Goal: Entertainment & Leisure: Browse casually

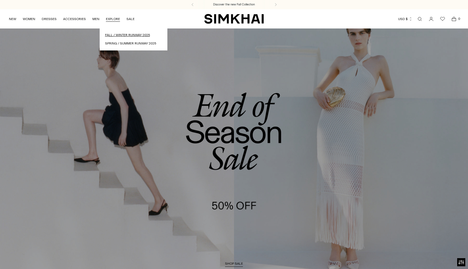
click at [119, 34] on link "Fall / Winter Runway 2025" at bounding box center [133, 35] width 57 height 5
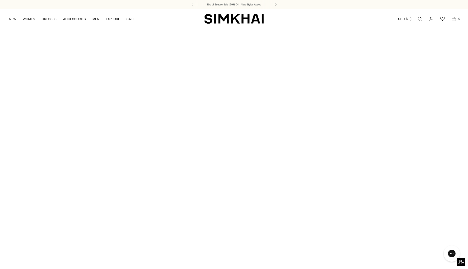
click at [220, 21] on img "SIMKHAI" at bounding box center [234, 19] width 60 height 11
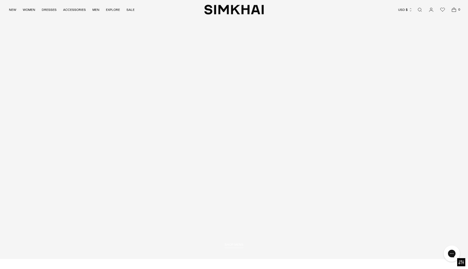
scroll to position [1622, 0]
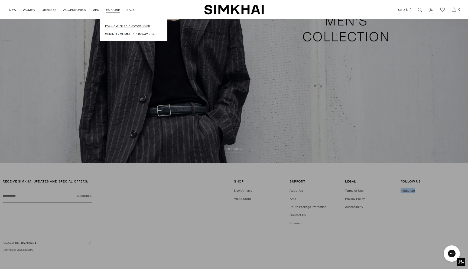
click at [118, 25] on link "Fall / Winter Runway 2025" at bounding box center [133, 25] width 57 height 5
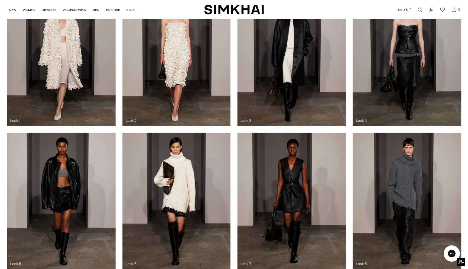
scroll to position [256, 0]
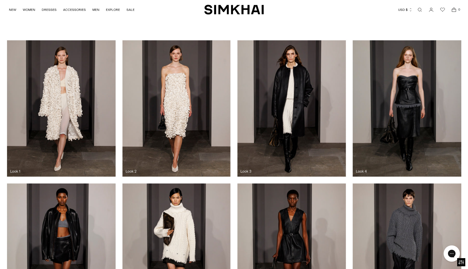
click at [73, 96] on div at bounding box center [234, 108] width 468 height 143
click at [61, 98] on div at bounding box center [234, 108] width 468 height 143
click at [82, 85] on div at bounding box center [234, 108] width 468 height 143
click at [37, 74] on div at bounding box center [234, 108] width 468 height 143
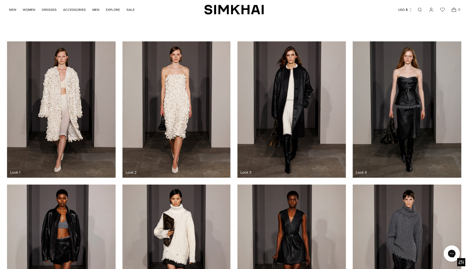
scroll to position [244, 0]
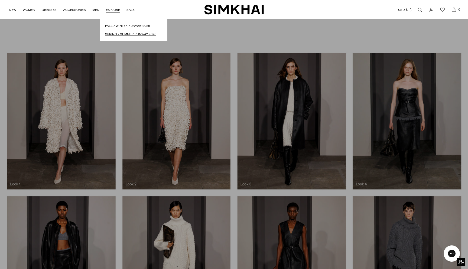
click at [116, 36] on link "Spring / Summer Runway 2025" at bounding box center [133, 34] width 57 height 5
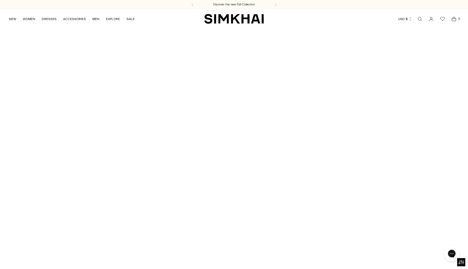
click at [259, 76] on div at bounding box center [234, 160] width 468 height 265
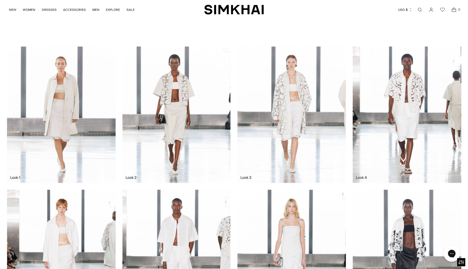
scroll to position [244, 0]
